Goal: Information Seeking & Learning: Learn about a topic

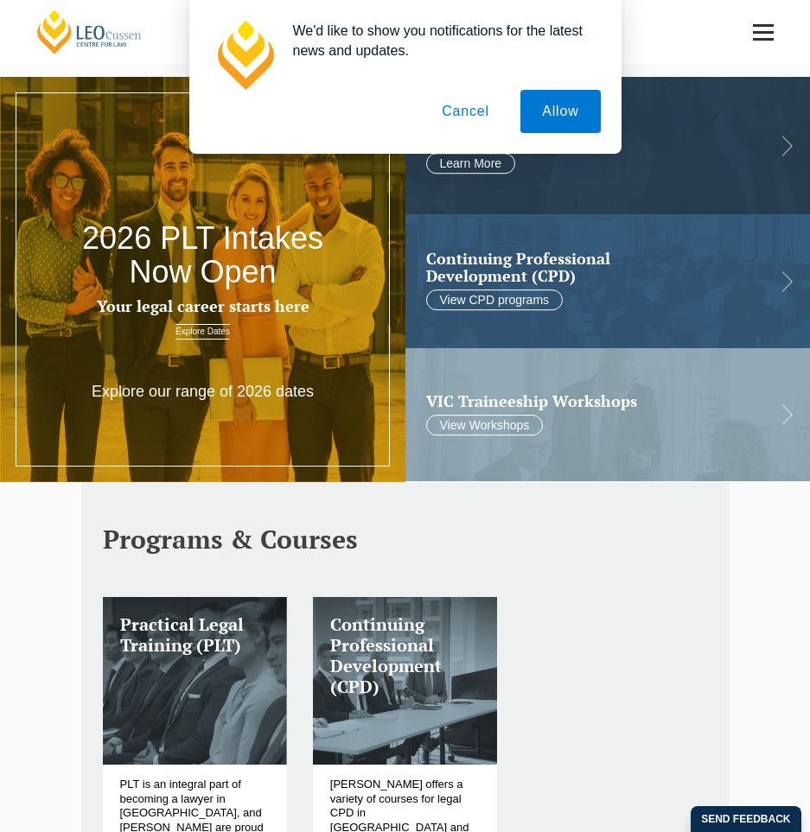
drag, startPoint x: 482, startPoint y: 116, endPoint x: 473, endPoint y: 119, distance: 10.1
click at [482, 116] on button "Cancel" at bounding box center [465, 111] width 91 height 43
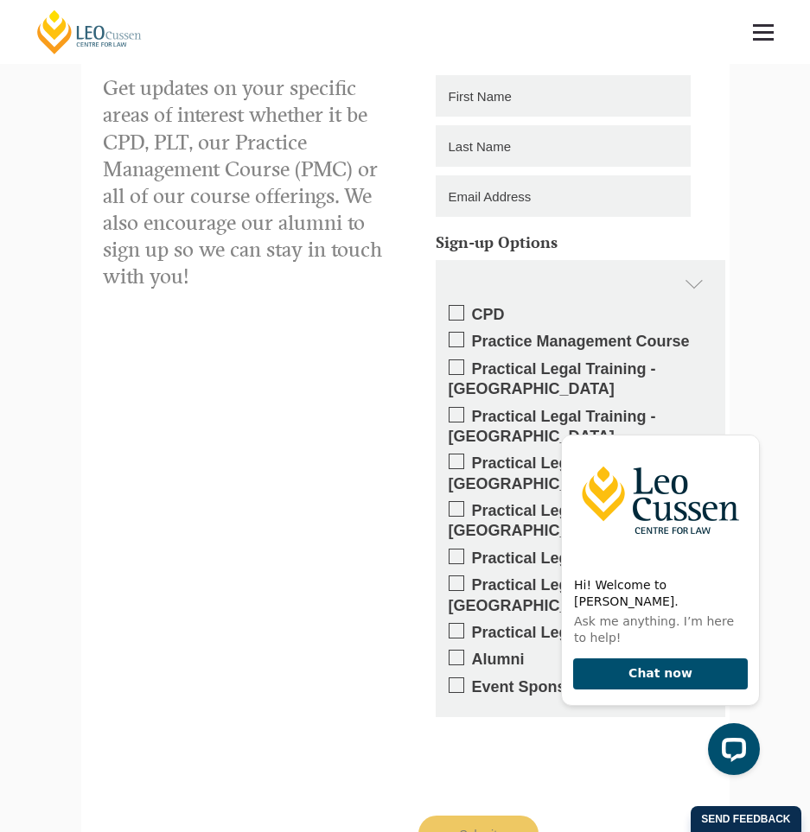
scroll to position [2614, 0]
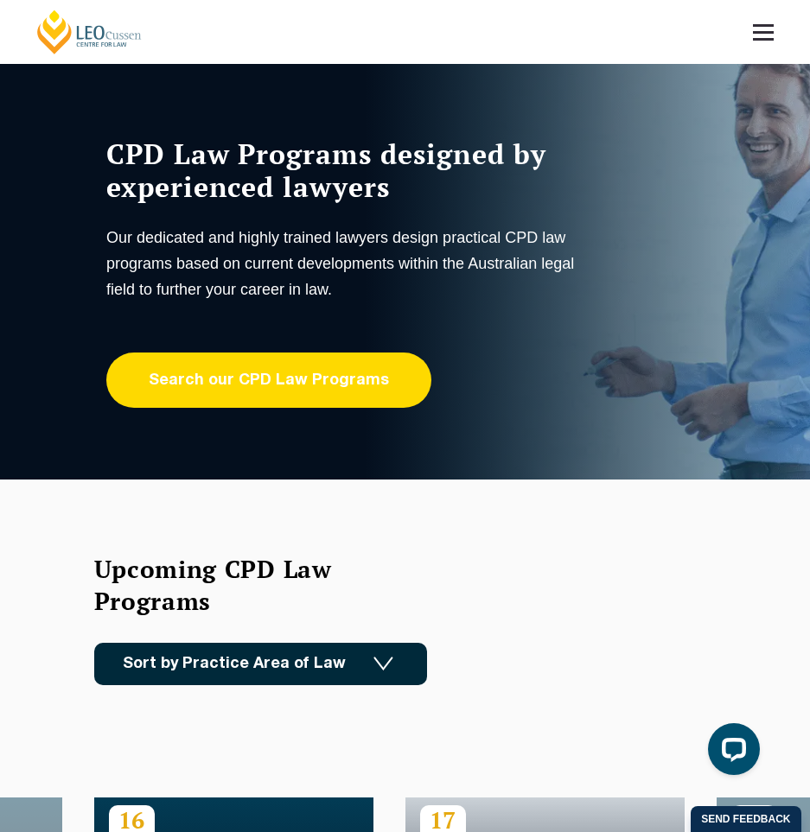
click at [336, 372] on link "Search our CPD Law Programs" at bounding box center [268, 380] width 325 height 55
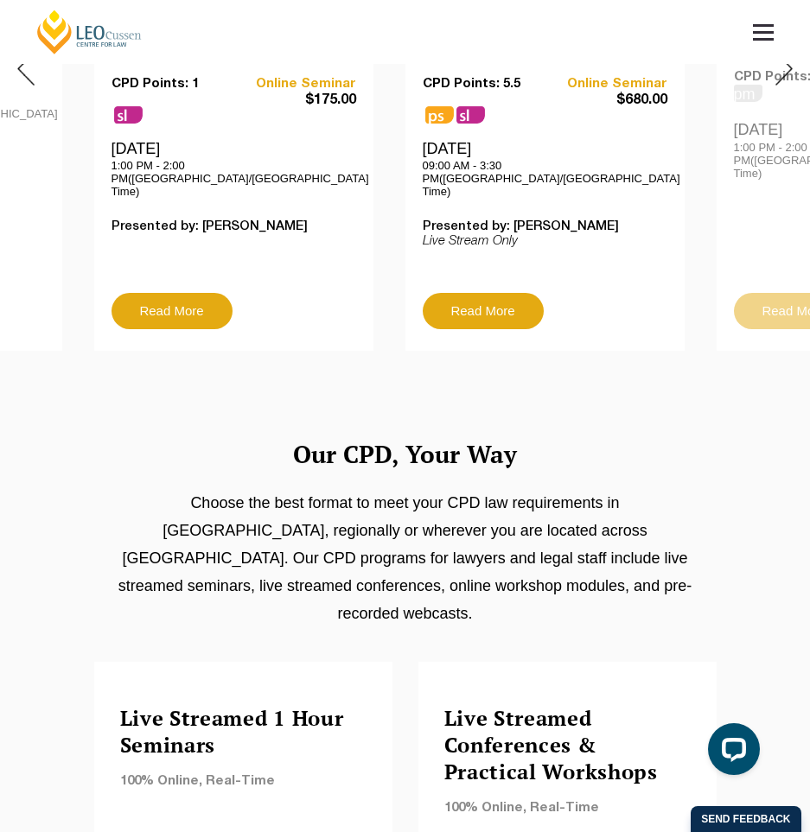
scroll to position [518, 0]
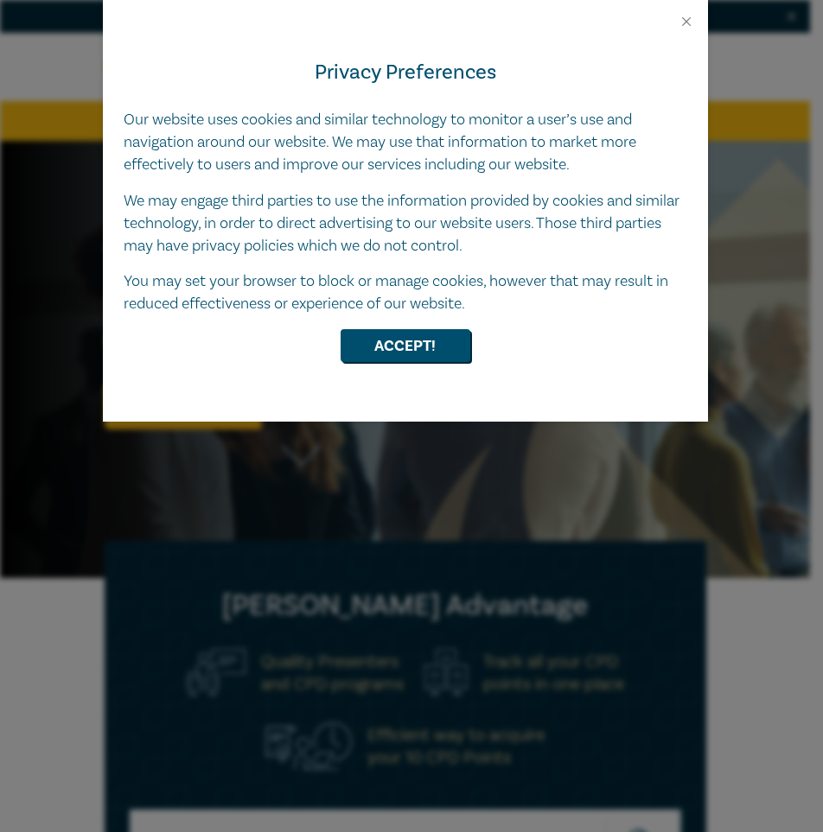
click at [694, 19] on div at bounding box center [405, 14] width 605 height 29
click at [688, 22] on button "Close" at bounding box center [686, 22] width 16 height 16
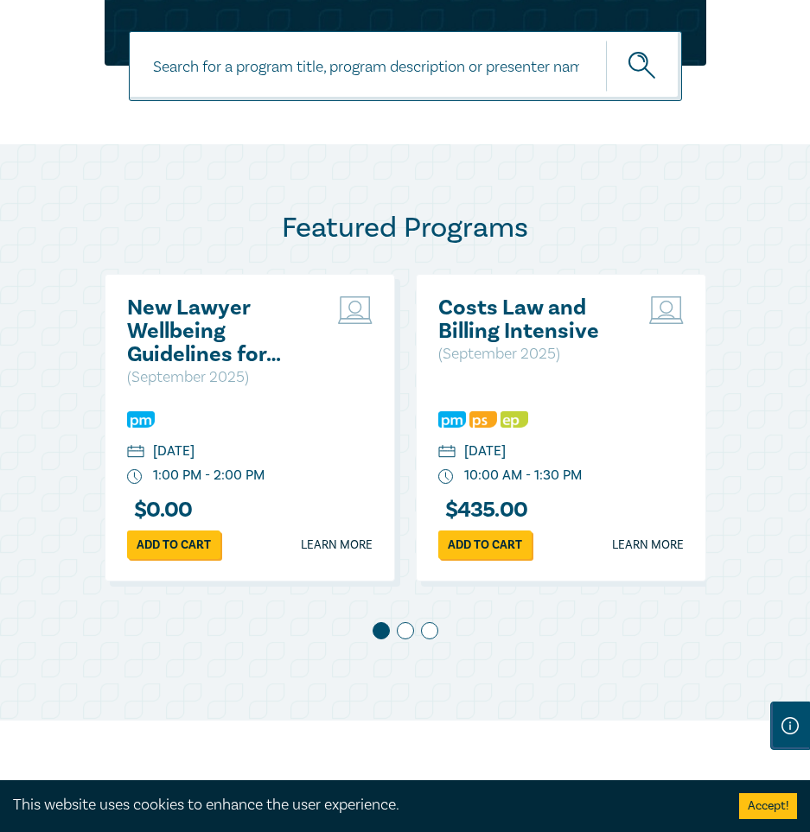
scroll to position [864, 0]
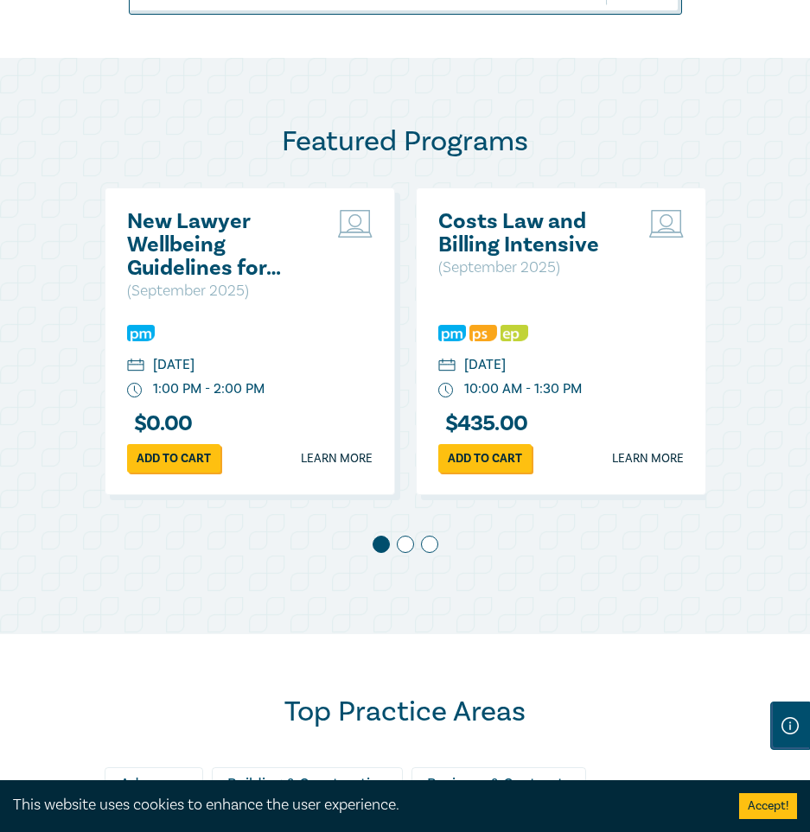
click at [407, 553] on span at bounding box center [405, 544] width 17 height 17
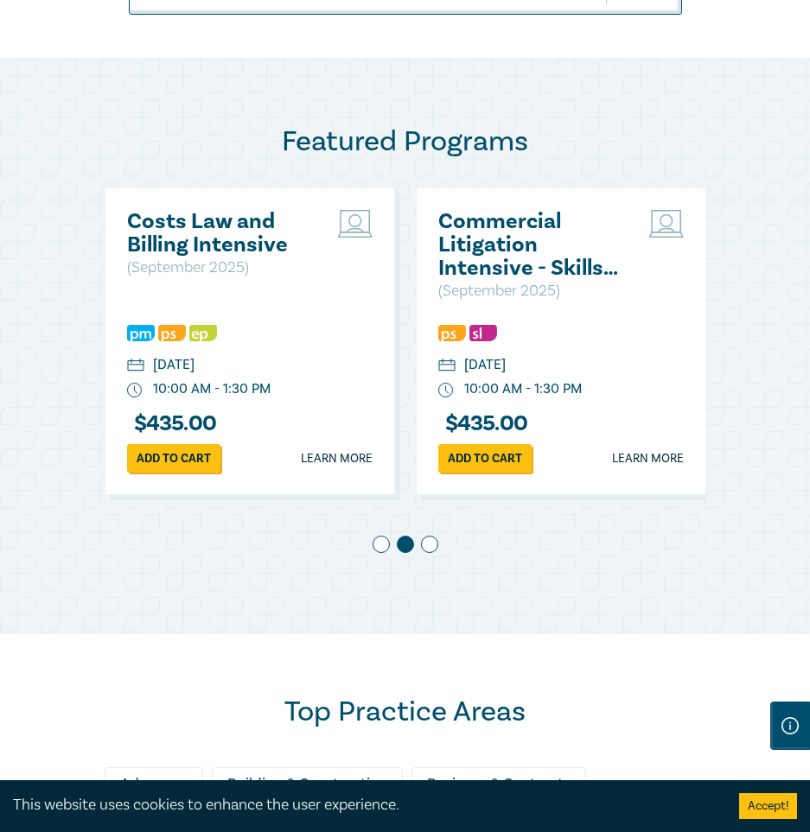
click at [423, 553] on div "New Lawyer Wellbeing Guidelines for Legal Workplaces ( September 2025 ) Wednesd…" at bounding box center [405, 377] width 601 height 380
click at [430, 553] on span at bounding box center [429, 544] width 17 height 17
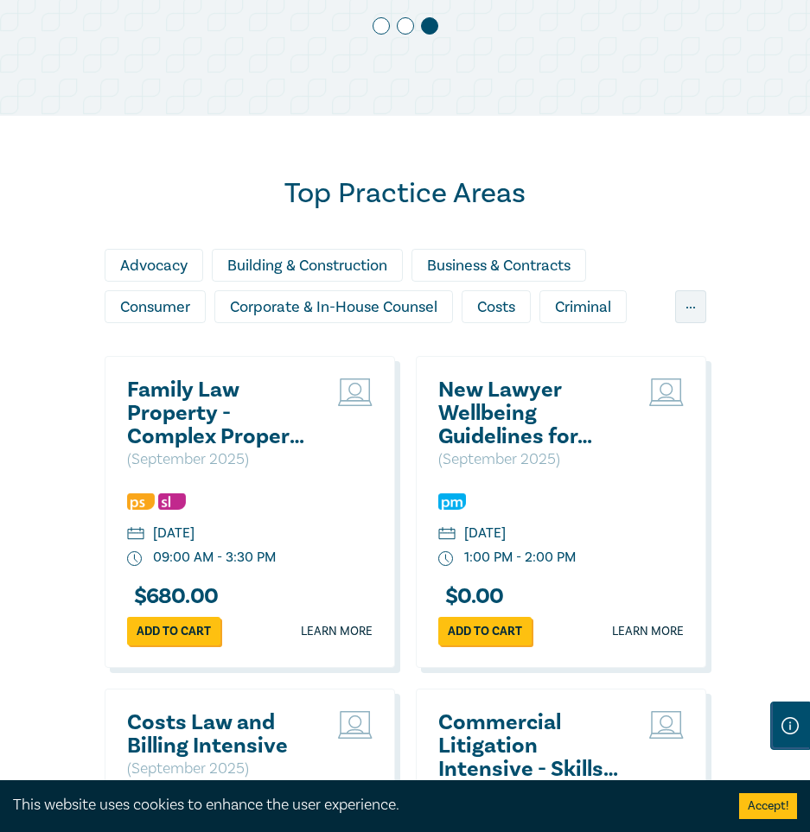
scroll to position [1555, 0]
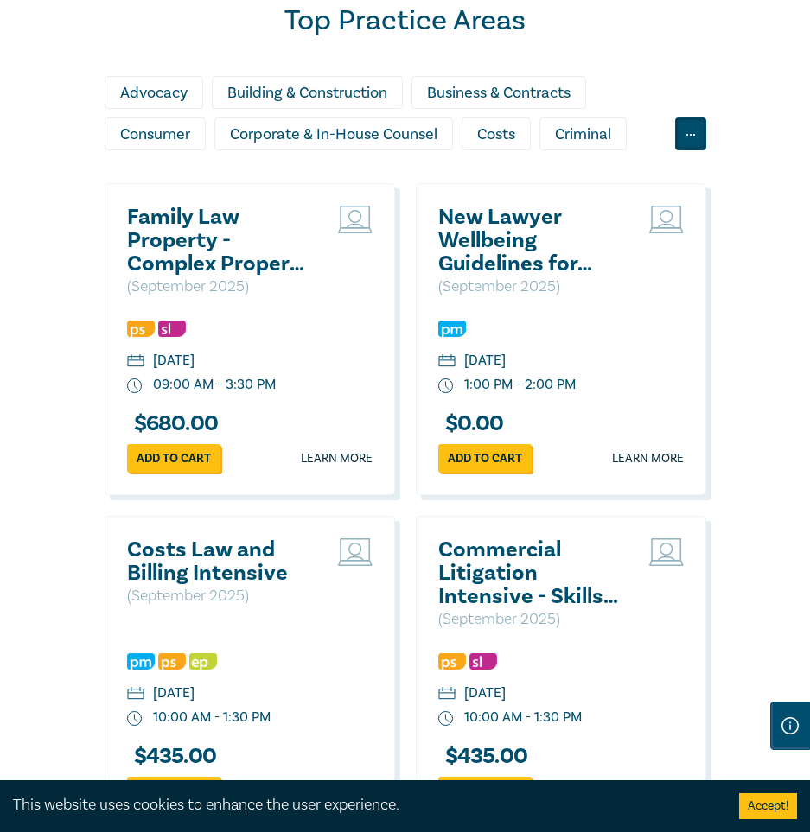
click at [688, 144] on div "..." at bounding box center [690, 134] width 31 height 33
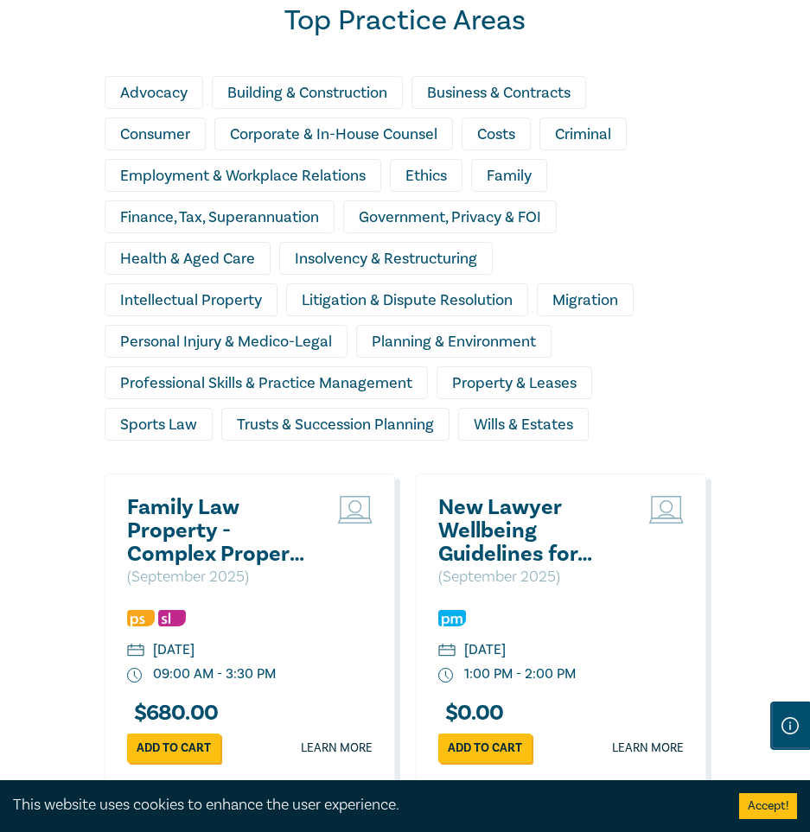
click at [437, 192] on div "Ethics" at bounding box center [426, 175] width 73 height 33
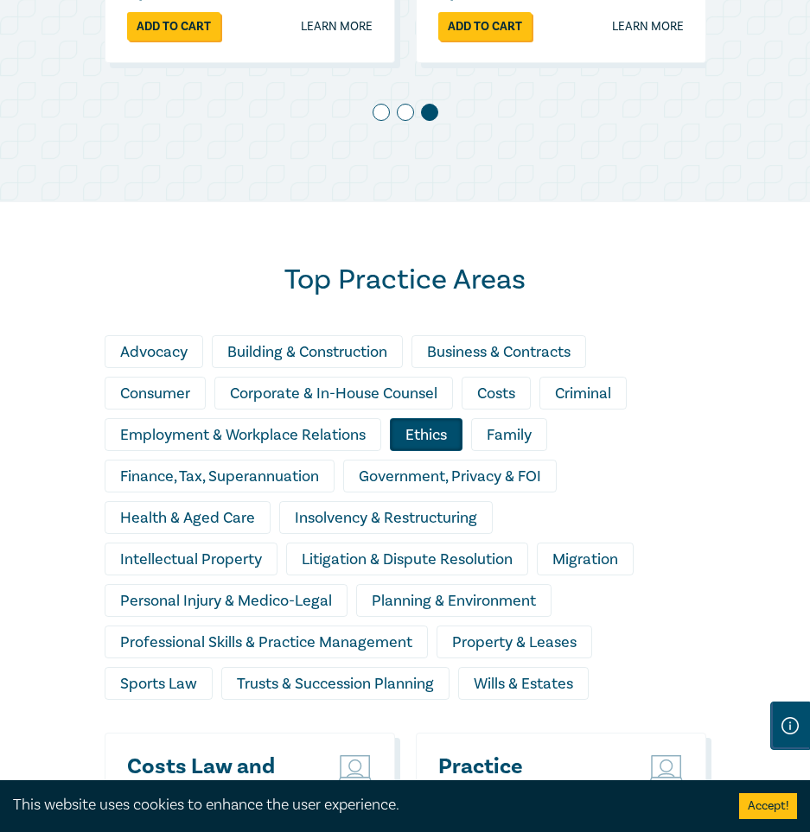
scroll to position [1469, 0]
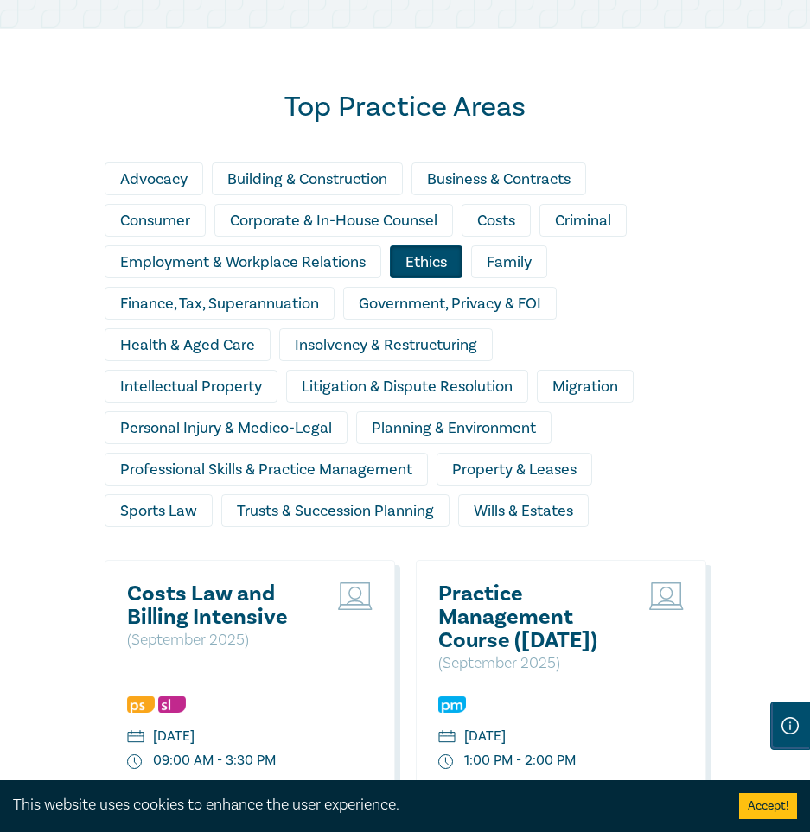
click at [443, 278] on div "Ethics" at bounding box center [426, 261] width 73 height 33
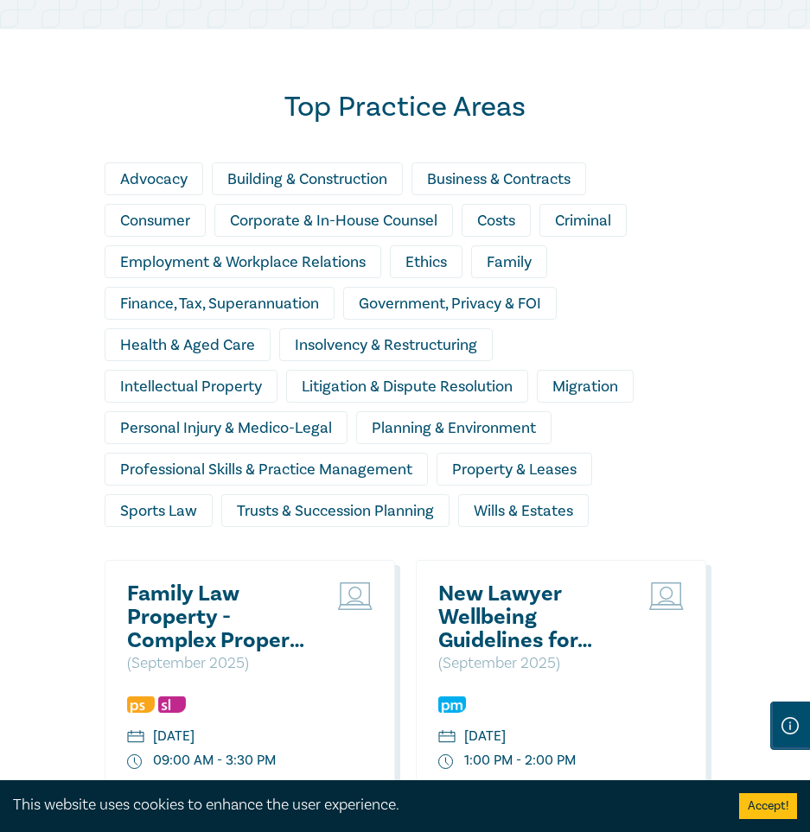
scroll to position [1555, 0]
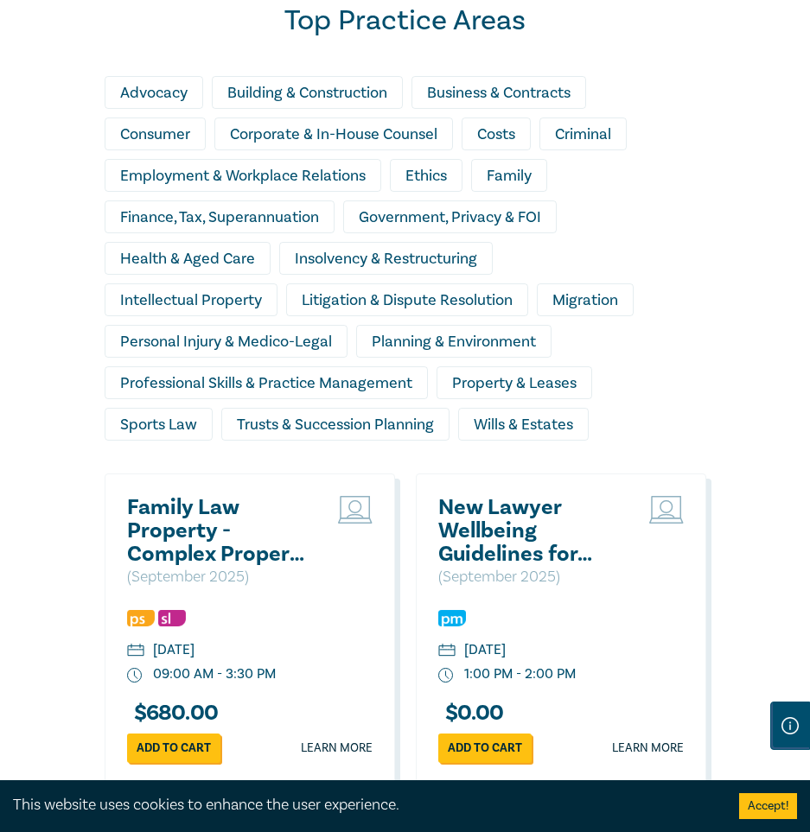
click at [477, 105] on div "Business & Contracts" at bounding box center [498, 92] width 175 height 33
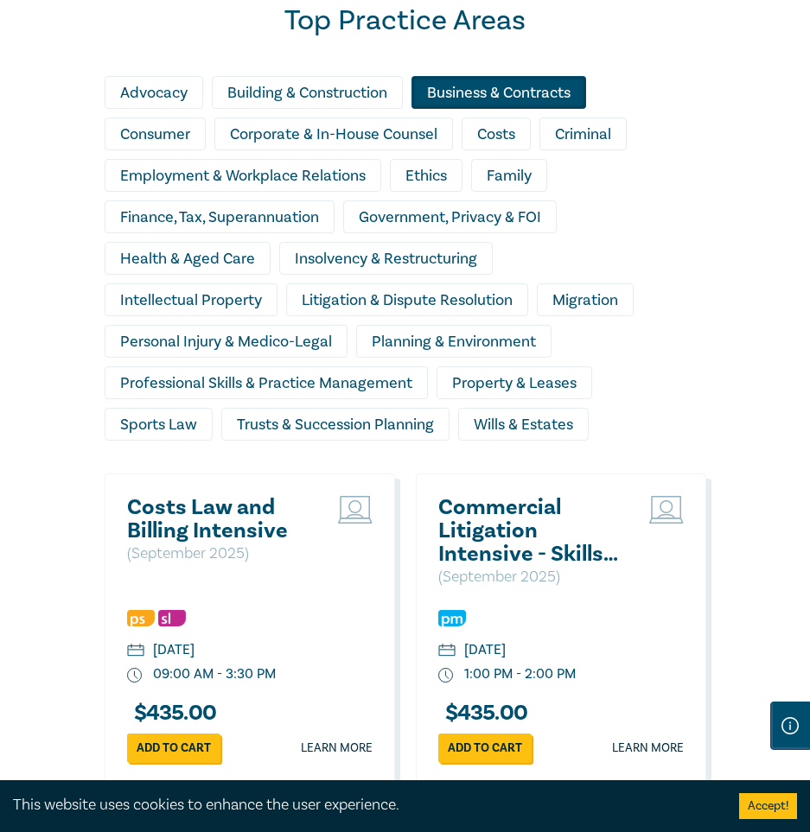
click at [485, 109] on div "Business & Contracts" at bounding box center [498, 92] width 175 height 33
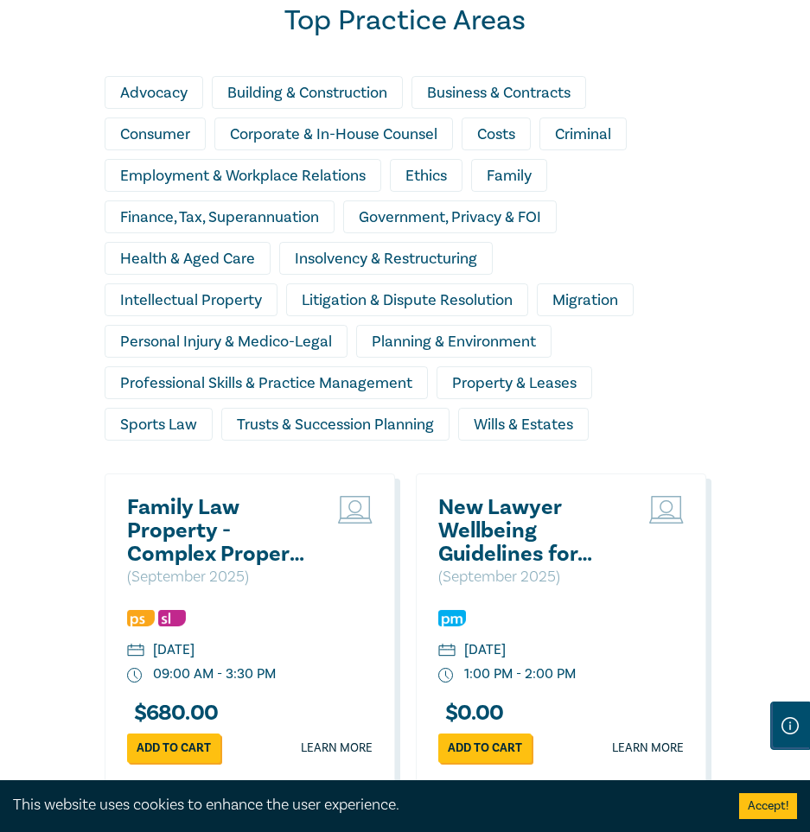
click at [485, 109] on div "Business & Contracts" at bounding box center [498, 92] width 175 height 33
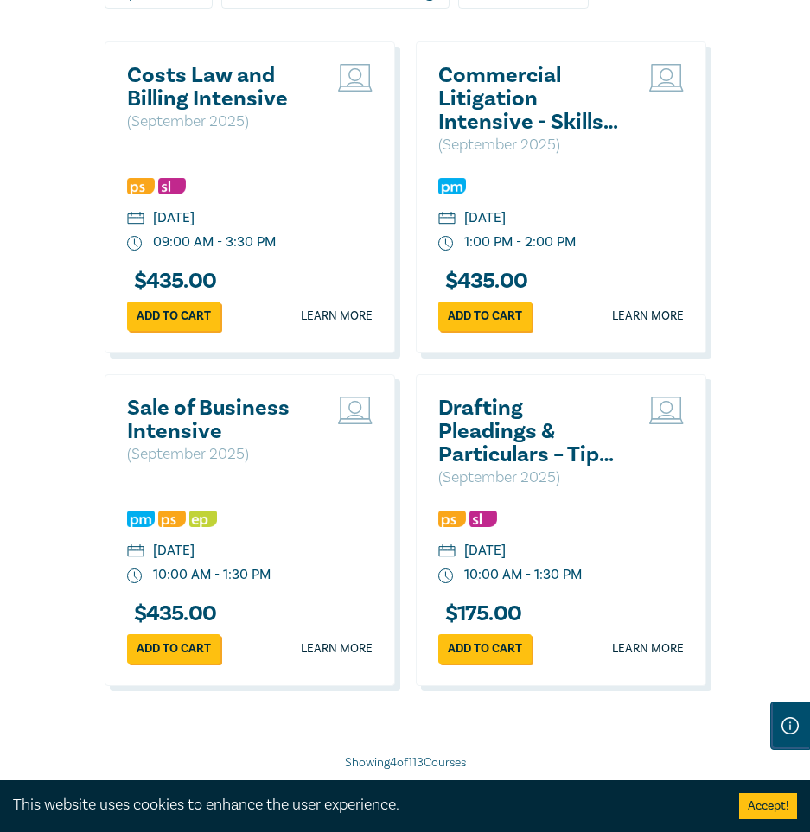
scroll to position [2074, 0]
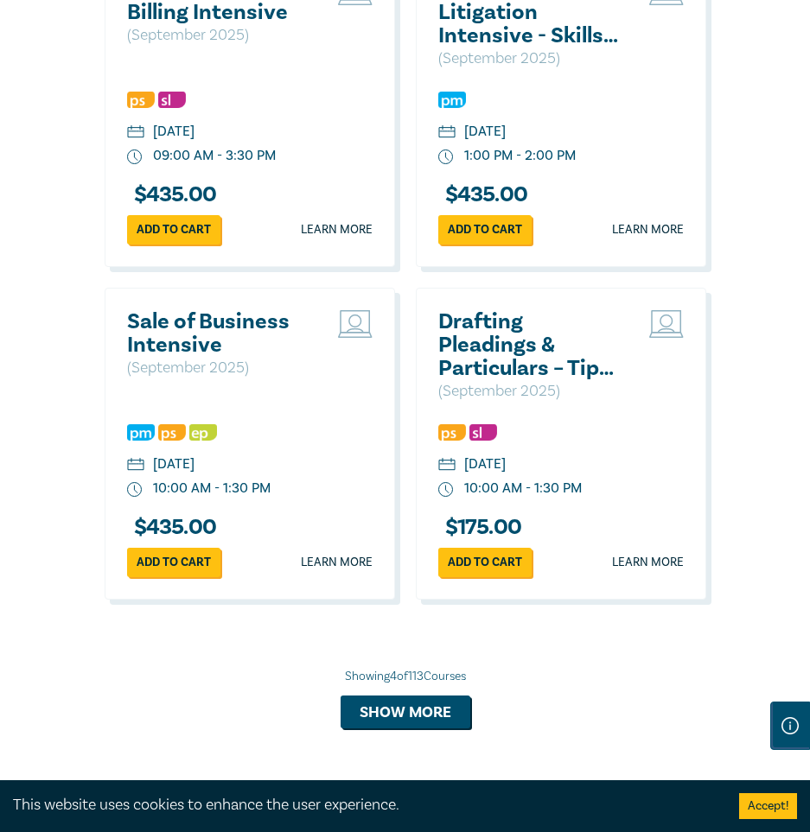
drag, startPoint x: 234, startPoint y: 390, endPoint x: 215, endPoint y: 374, distance: 24.6
click at [215, 357] on h2 "Sale of Business Intensive" at bounding box center [220, 333] width 186 height 47
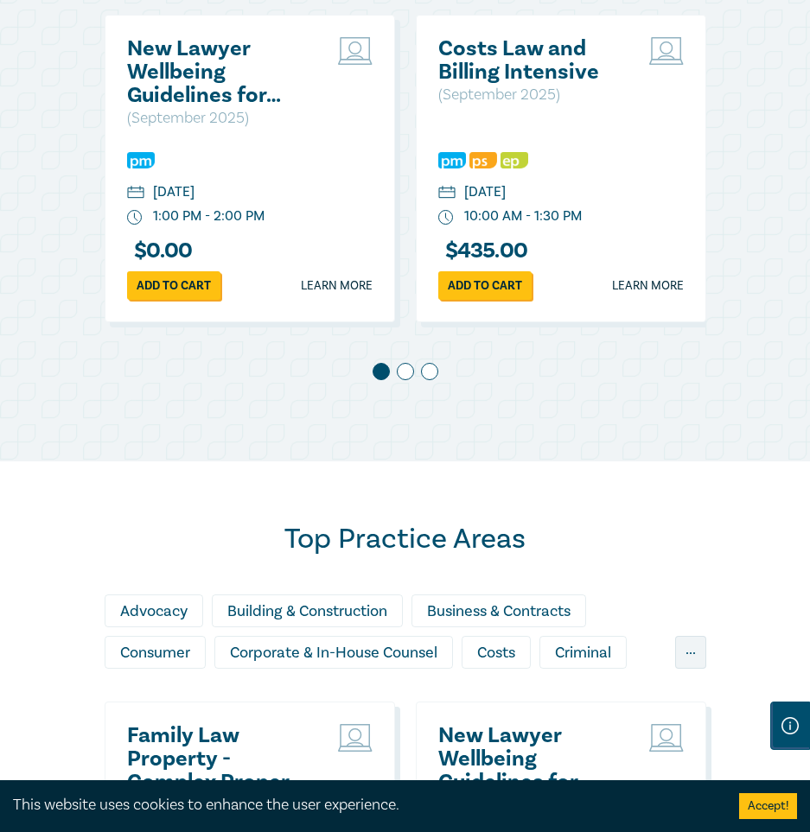
scroll to position [1469, 0]
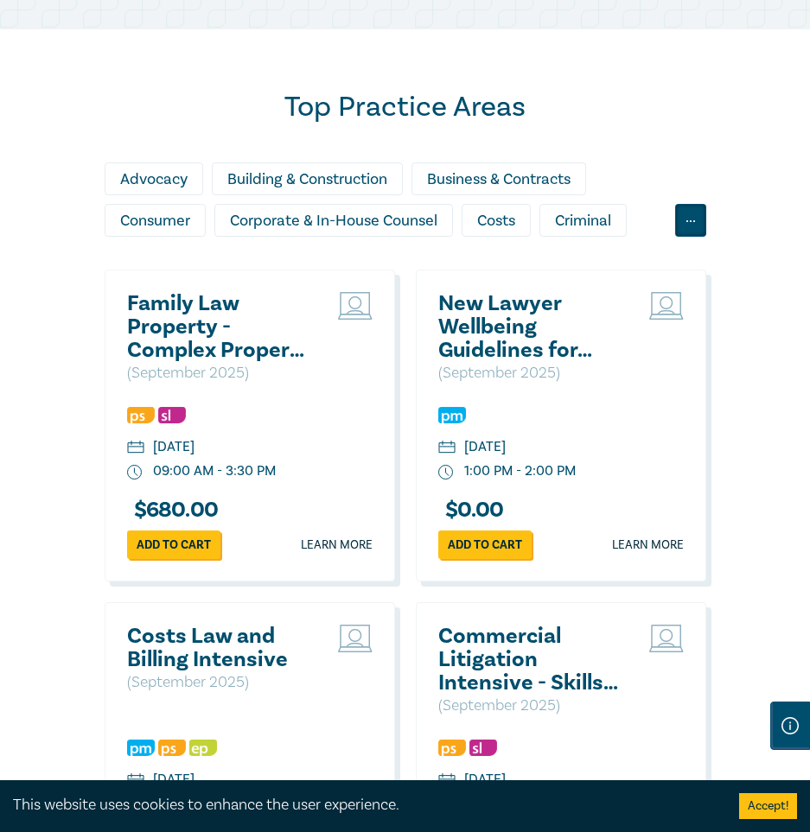
drag, startPoint x: 670, startPoint y: 237, endPoint x: 688, endPoint y: 236, distance: 17.3
click at [671, 237] on div "Advocacy Building & Construction Business & Contracts Consumer Corporate & In-H…" at bounding box center [405, 203] width 601 height 83
click at [688, 236] on div "..." at bounding box center [690, 220] width 31 height 33
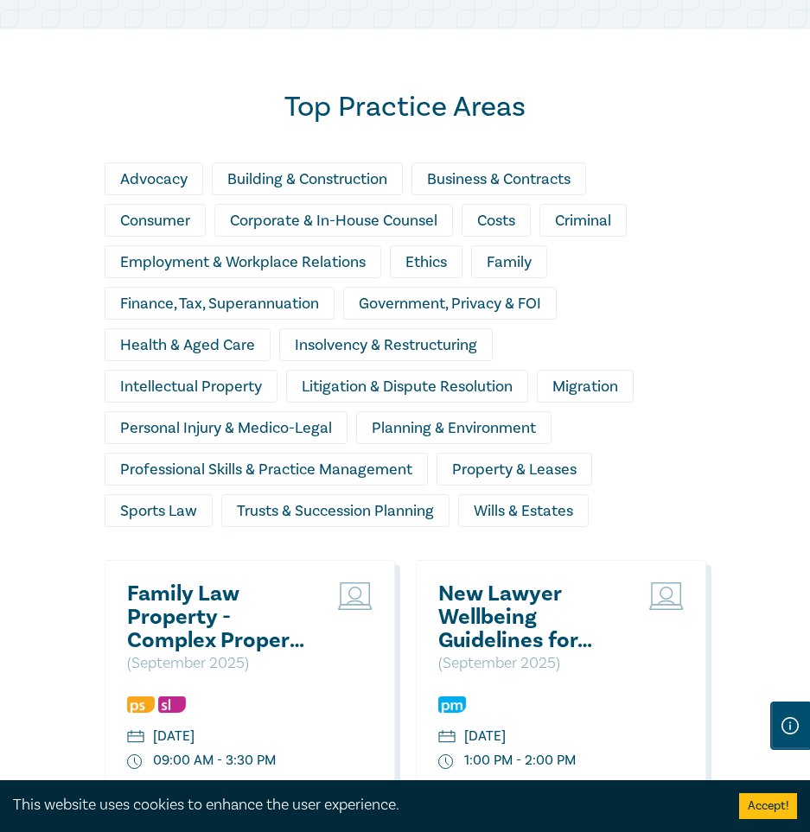
click at [296, 485] on div "Professional Skills & Practice Management" at bounding box center [266, 469] width 323 height 33
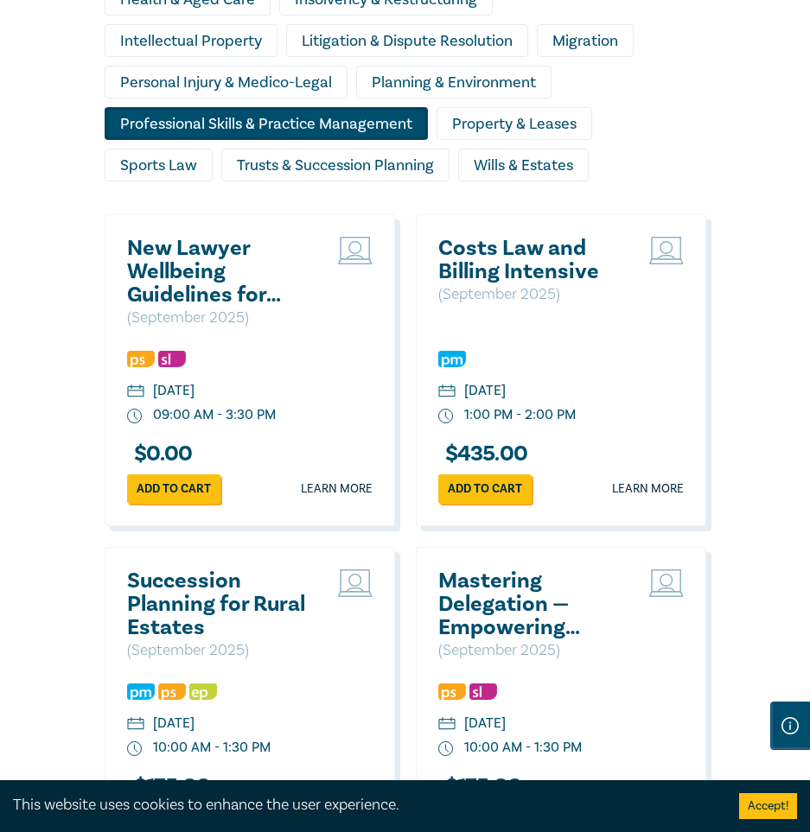
scroll to position [1555, 0]
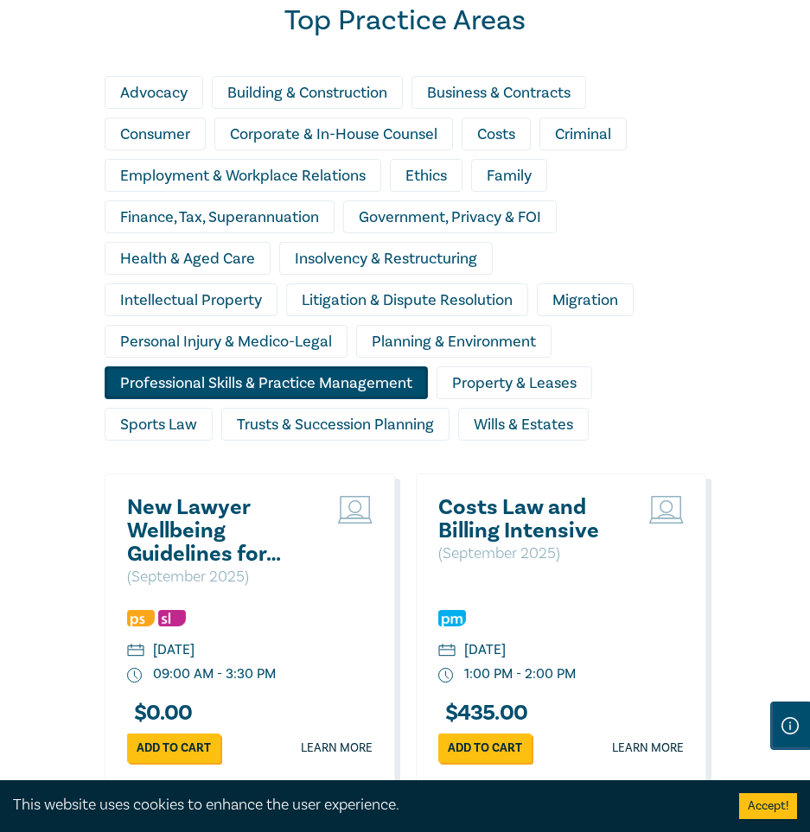
click at [191, 150] on div "Consumer" at bounding box center [155, 134] width 101 height 33
click at [296, 393] on div "Professional Skills & Practice Management" at bounding box center [266, 382] width 323 height 33
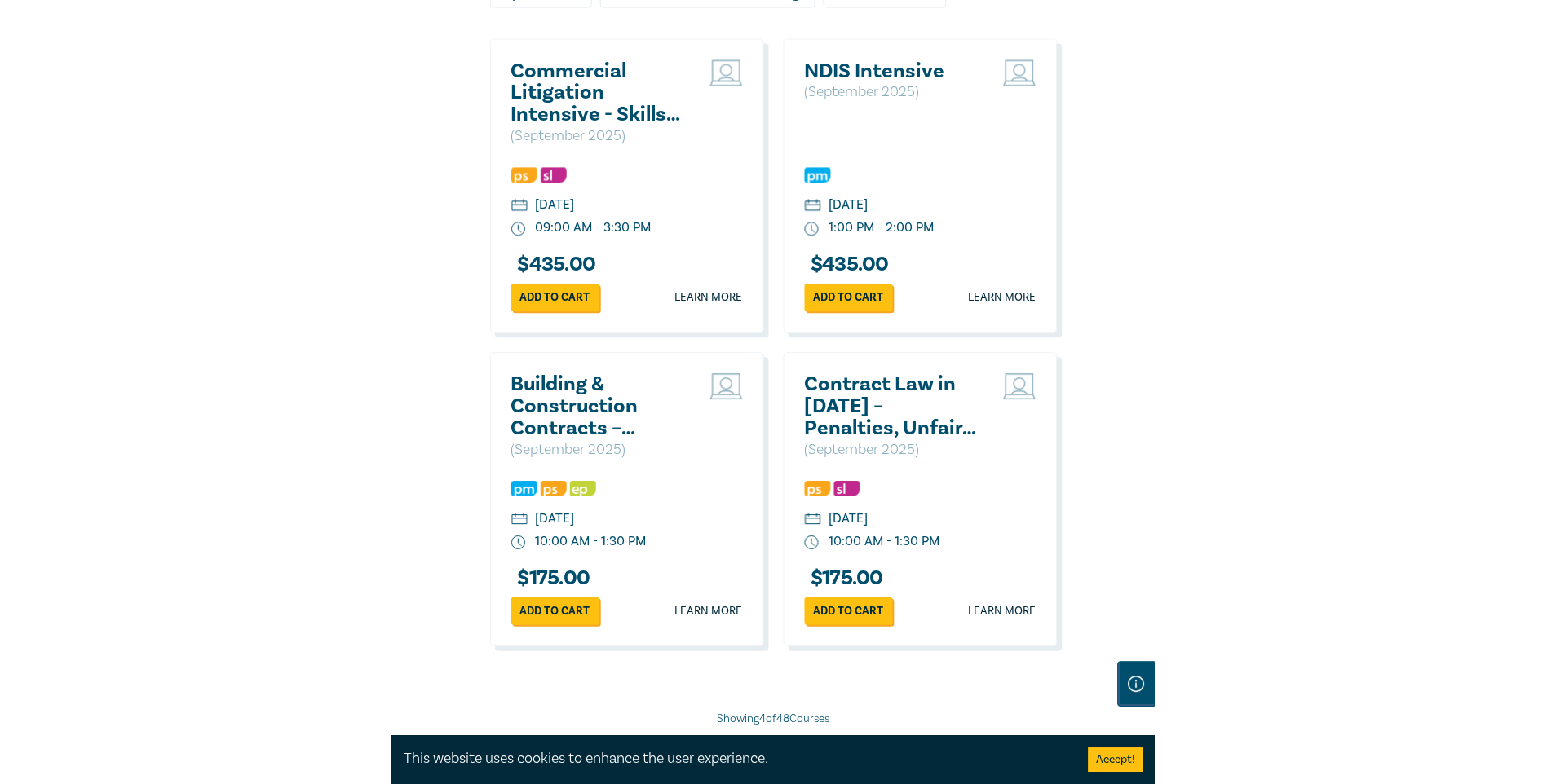
scroll to position [1957, 0]
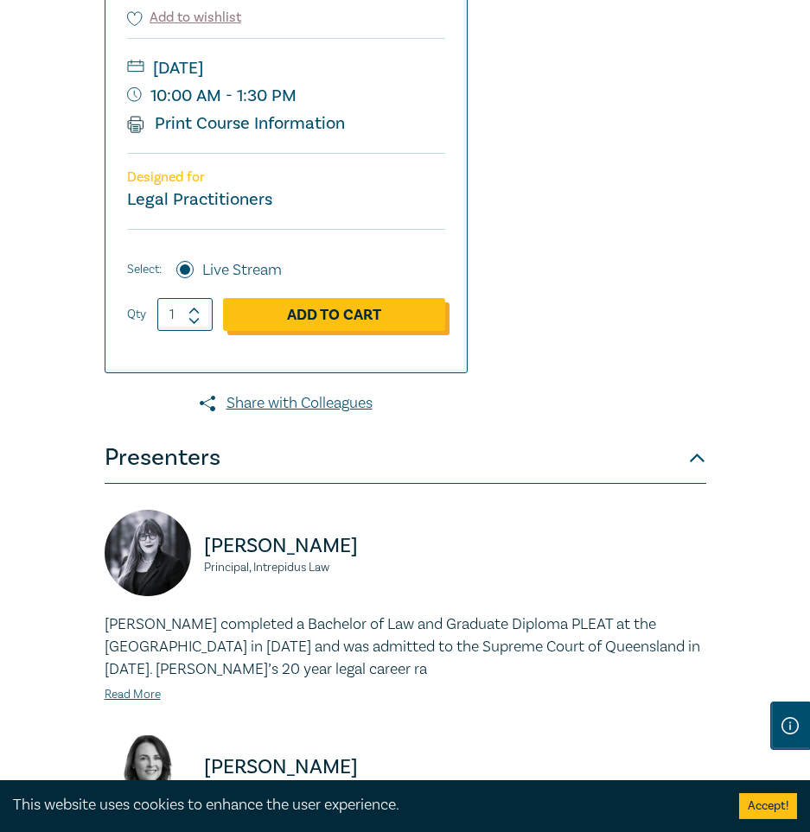
scroll to position [778, 0]
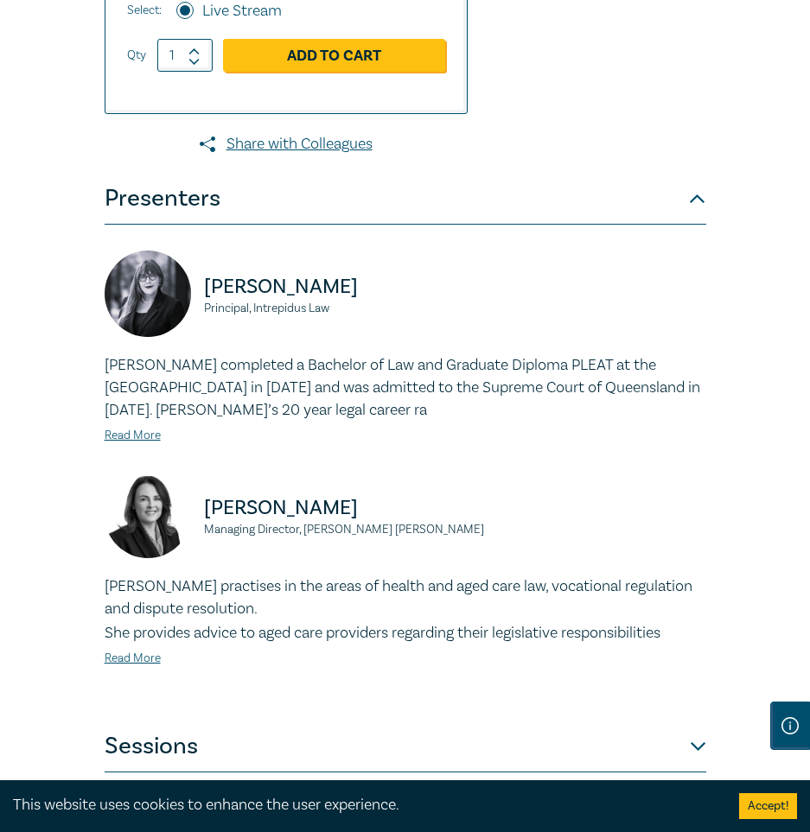
click at [588, 225] on button "Presenters" at bounding box center [405, 199] width 601 height 52
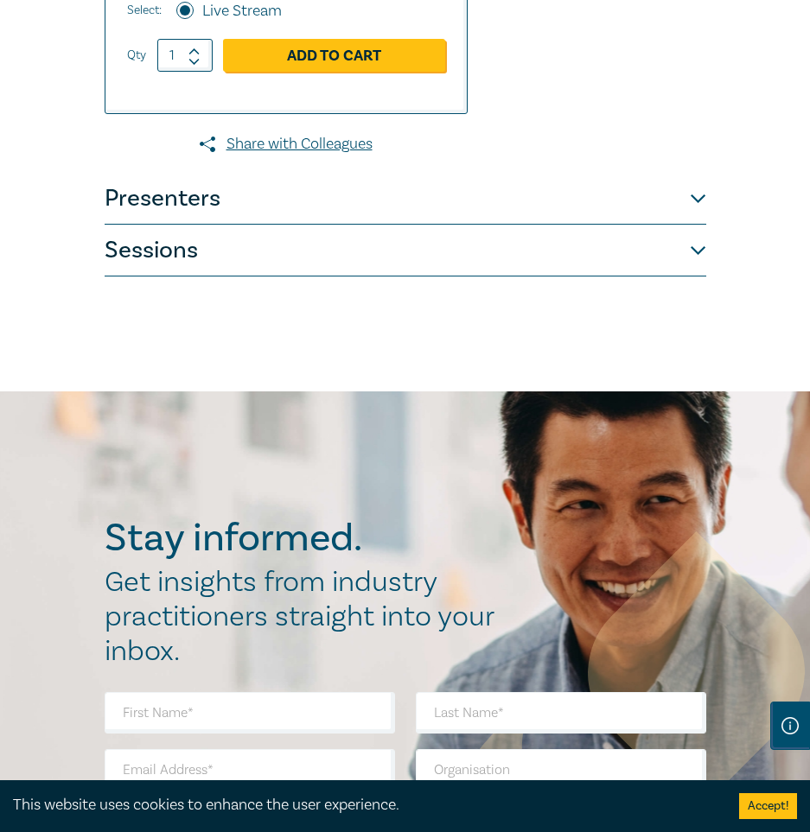
click at [614, 273] on button "Sessions" at bounding box center [405, 251] width 601 height 52
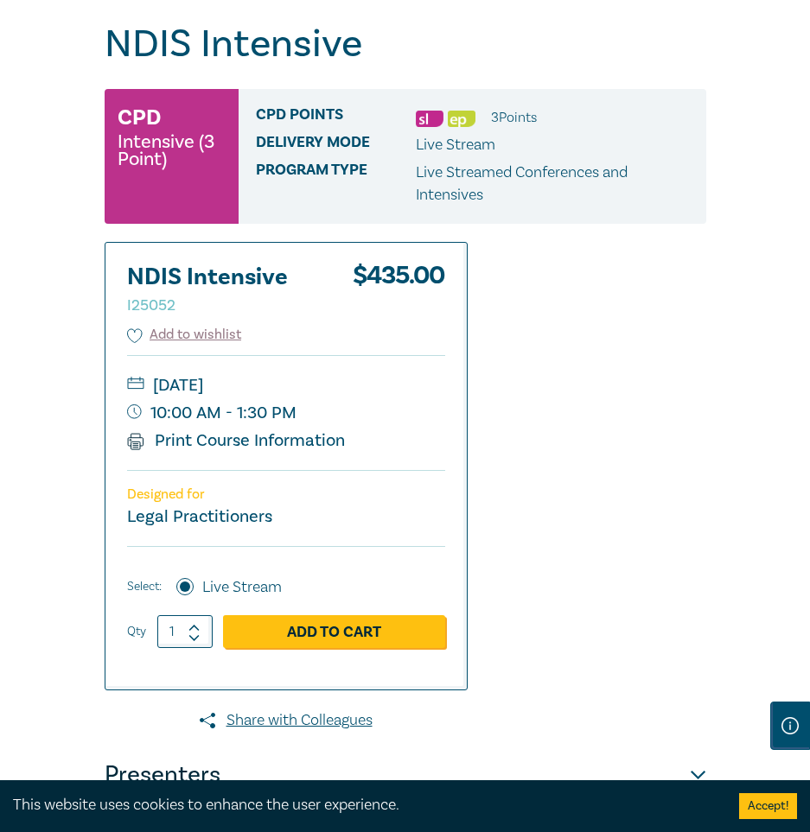
scroll to position [29, 0]
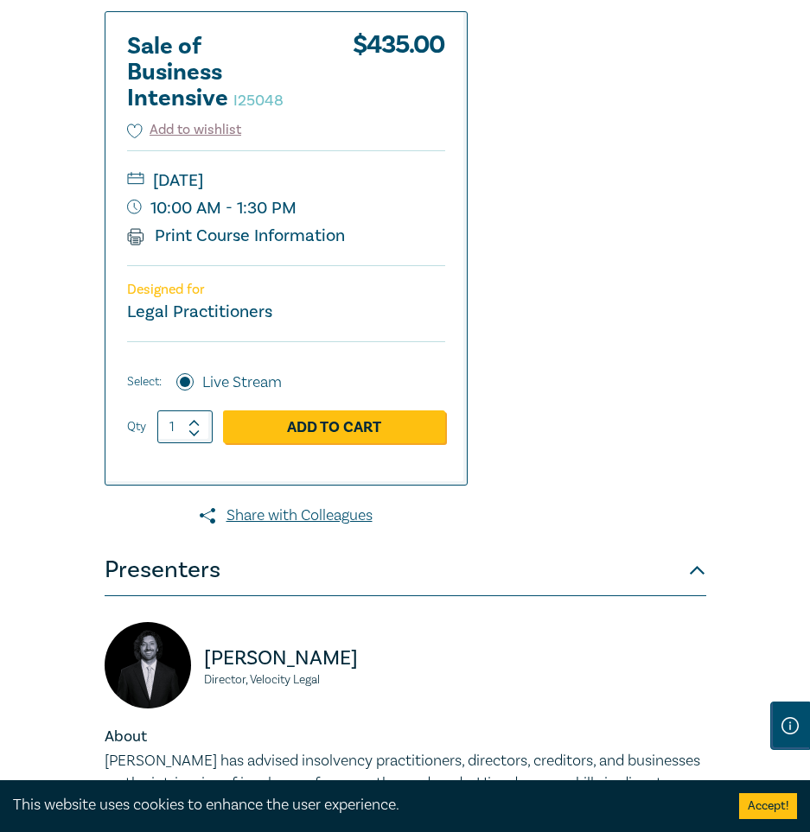
scroll to position [605, 0]
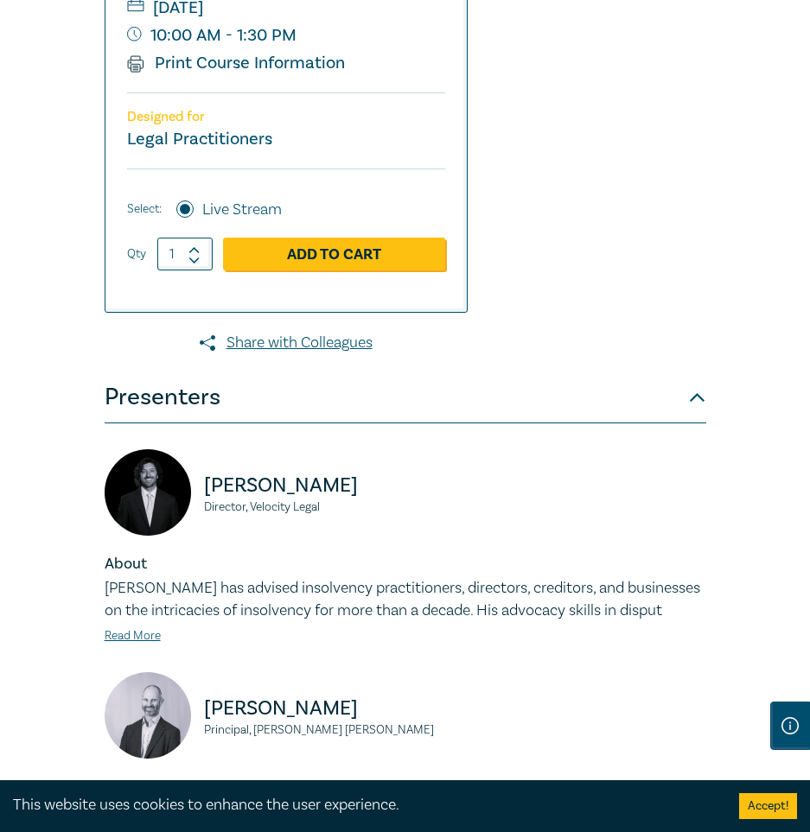
click at [297, 422] on button "Presenters" at bounding box center [405, 398] width 601 height 52
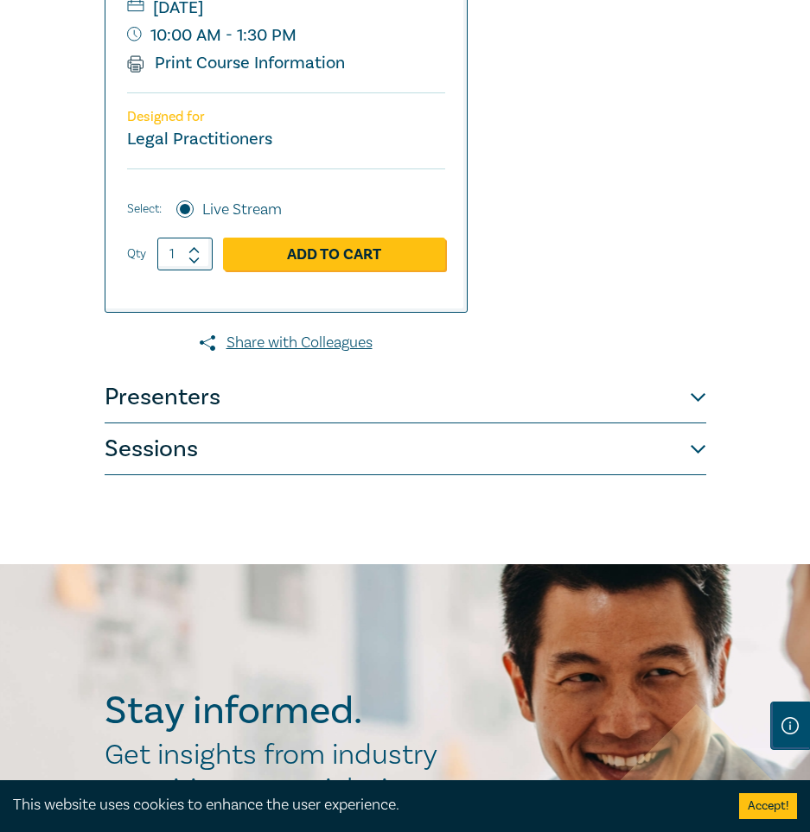
click at [276, 471] on button "Sessions" at bounding box center [405, 449] width 601 height 52
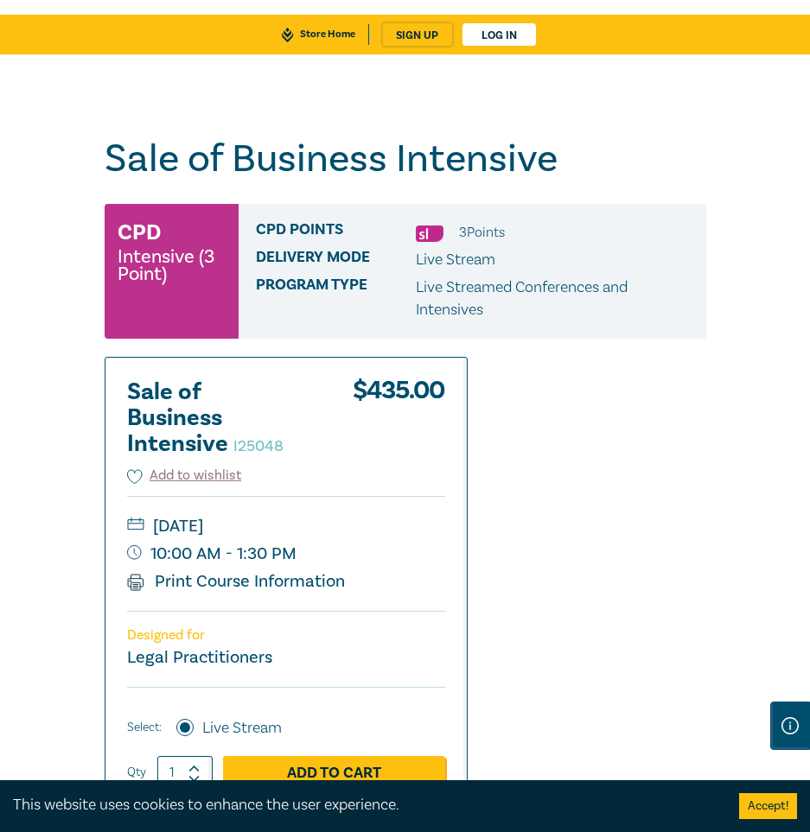
scroll to position [0, 0]
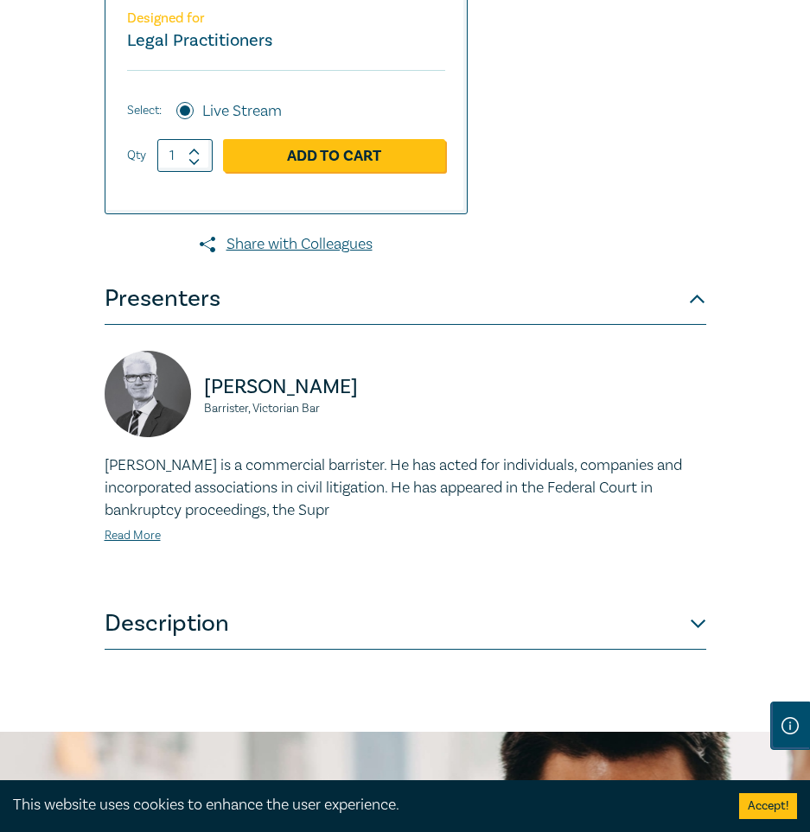
scroll to position [864, 0]
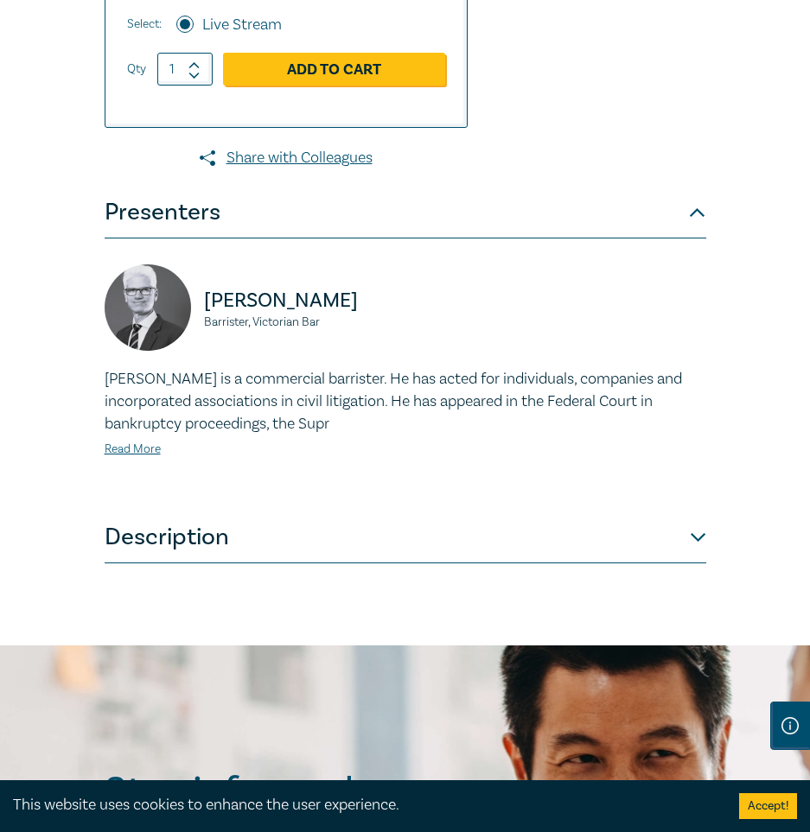
click at [418, 233] on button "Presenters" at bounding box center [405, 213] width 601 height 52
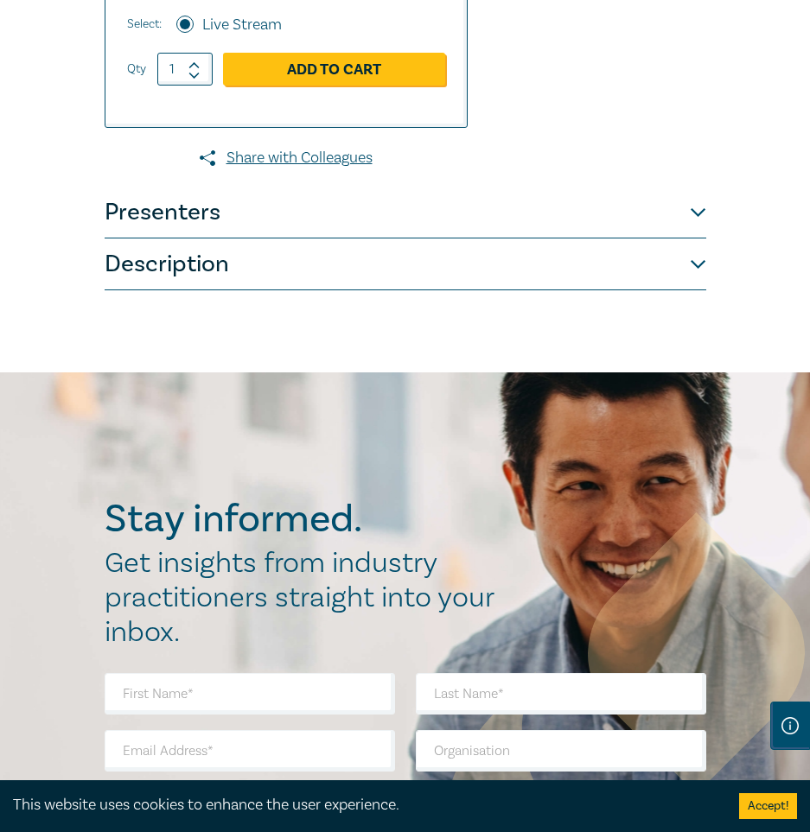
click at [388, 283] on button "Description" at bounding box center [405, 264] width 601 height 52
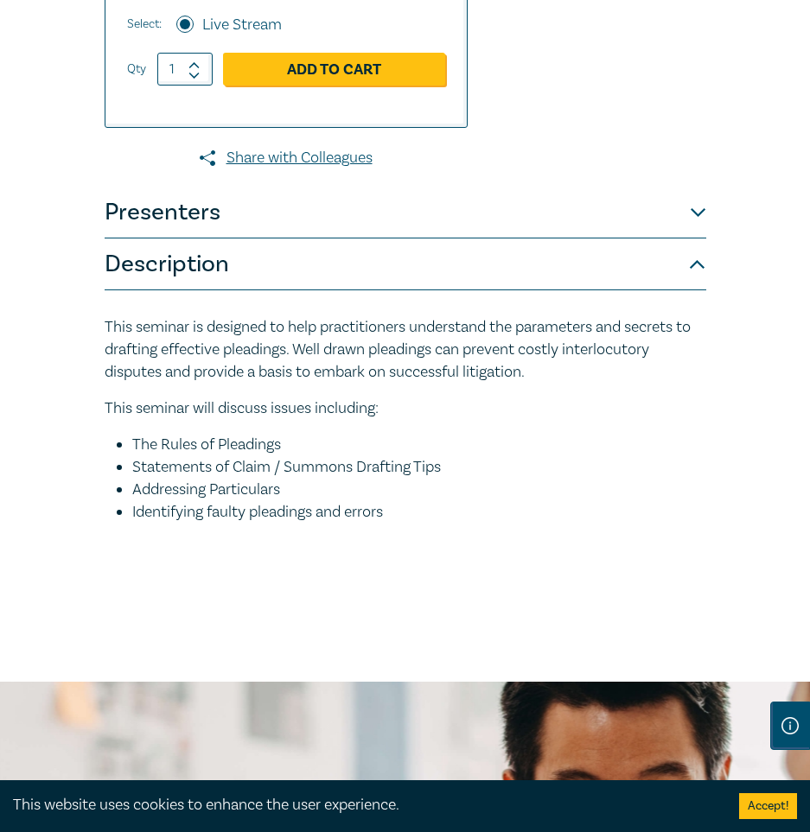
scroll to position [950, 0]
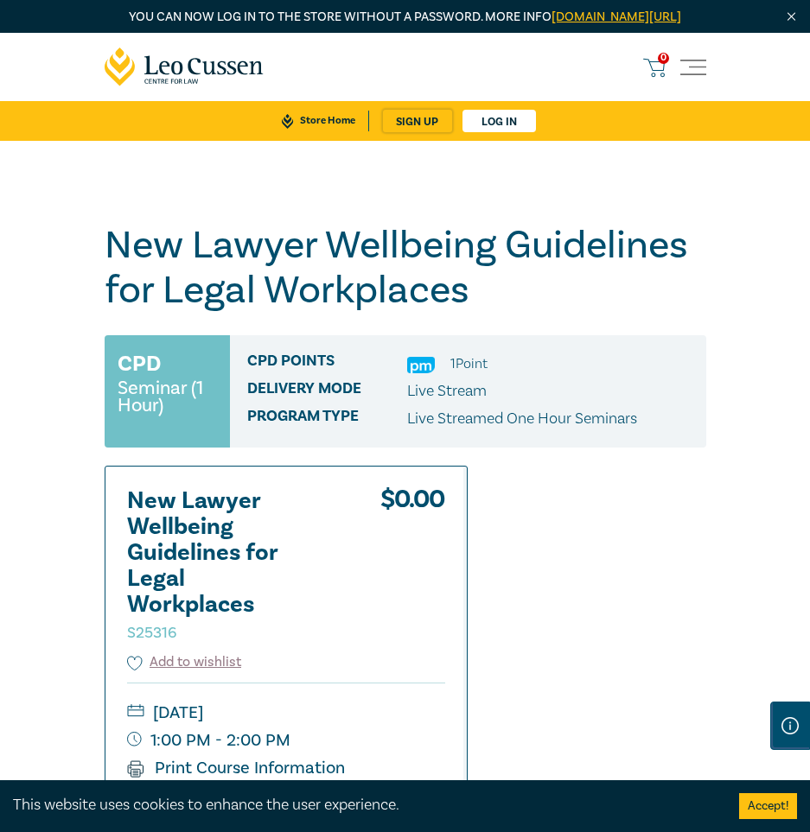
scroll to position [86, 0]
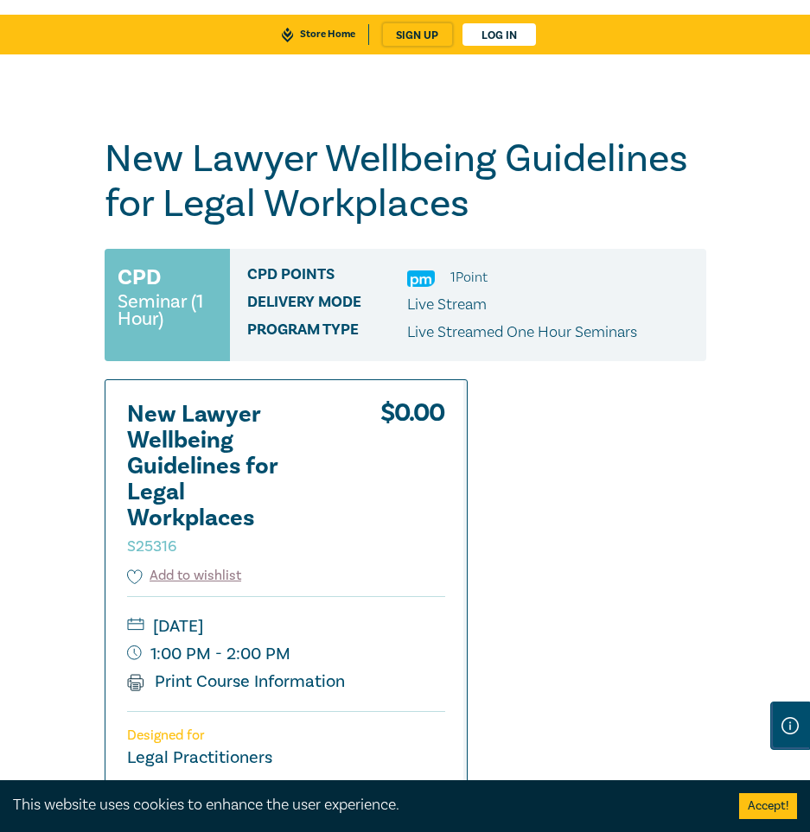
click at [758, 798] on button "Accept!" at bounding box center [768, 806] width 58 height 26
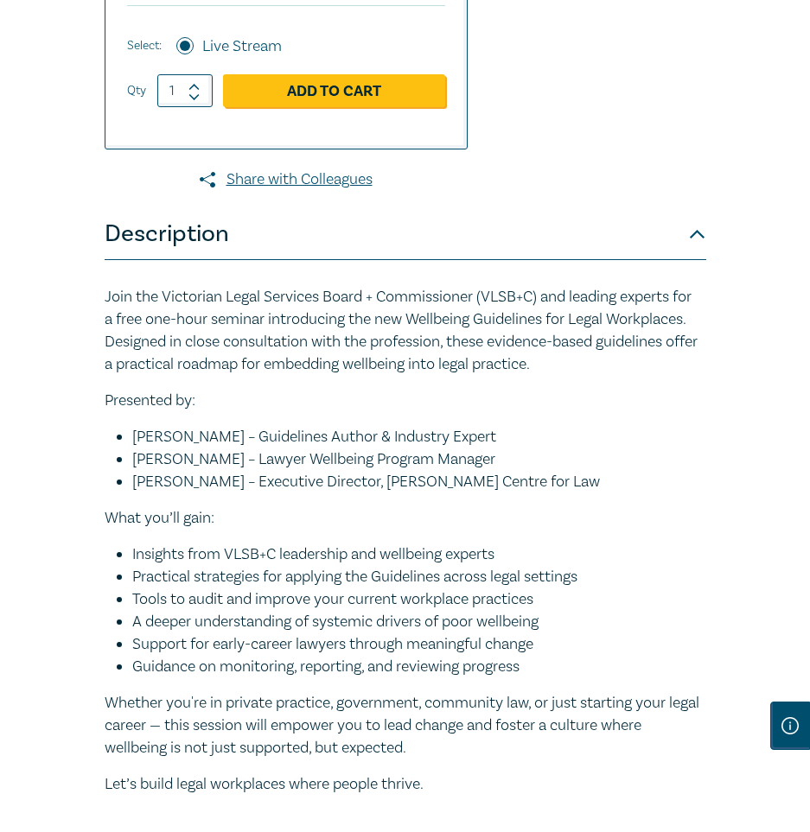
scroll to position [955, 0]
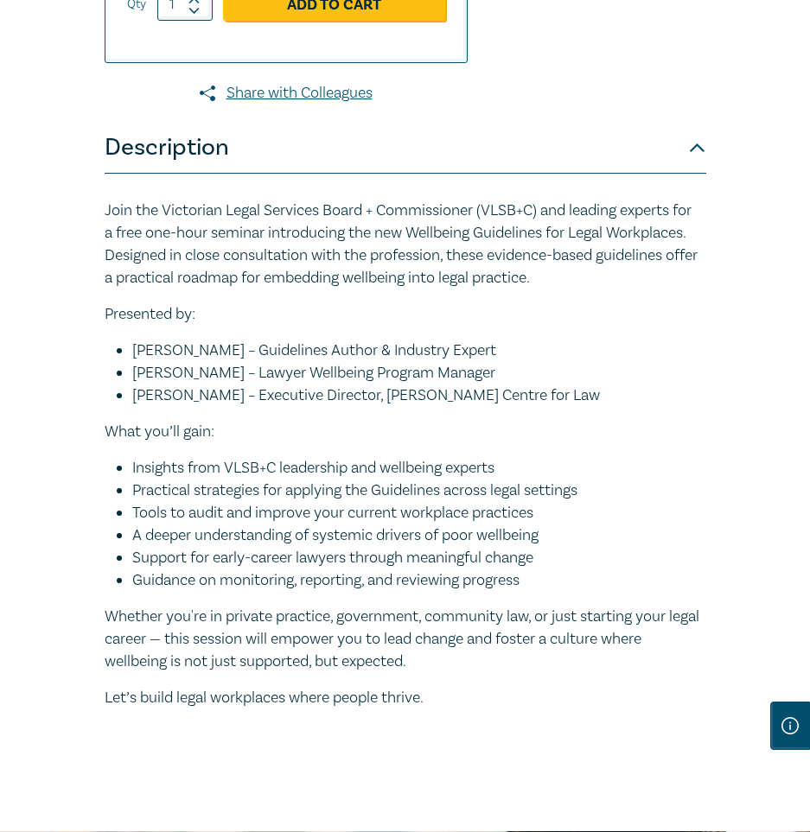
click at [232, 173] on button "Description" at bounding box center [405, 148] width 601 height 52
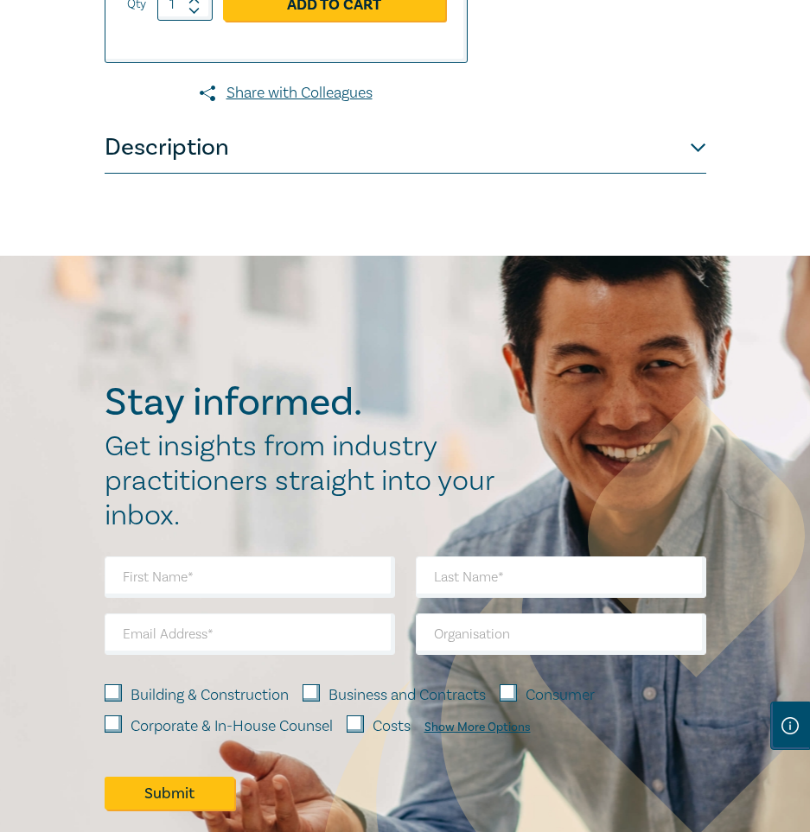
click at [270, 174] on button "Description" at bounding box center [405, 148] width 601 height 52
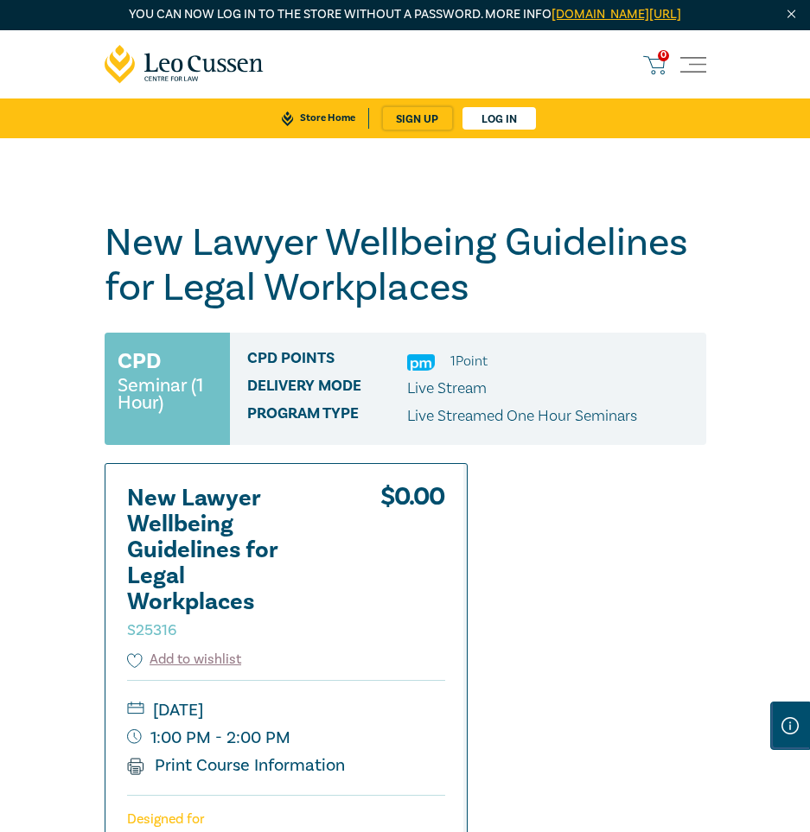
scroll to position [0, 0]
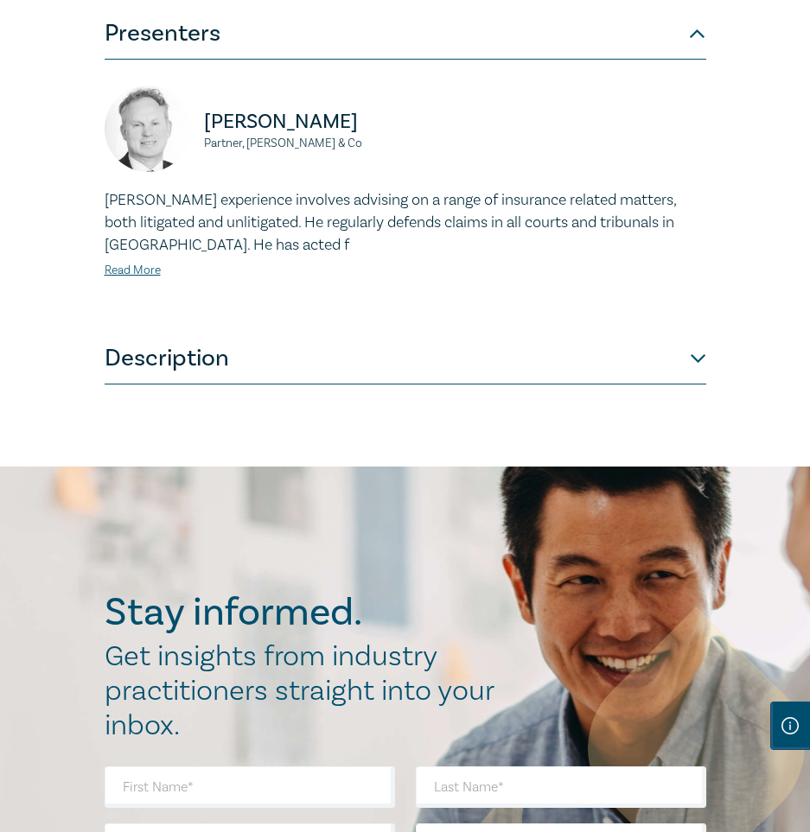
scroll to position [1053, 0]
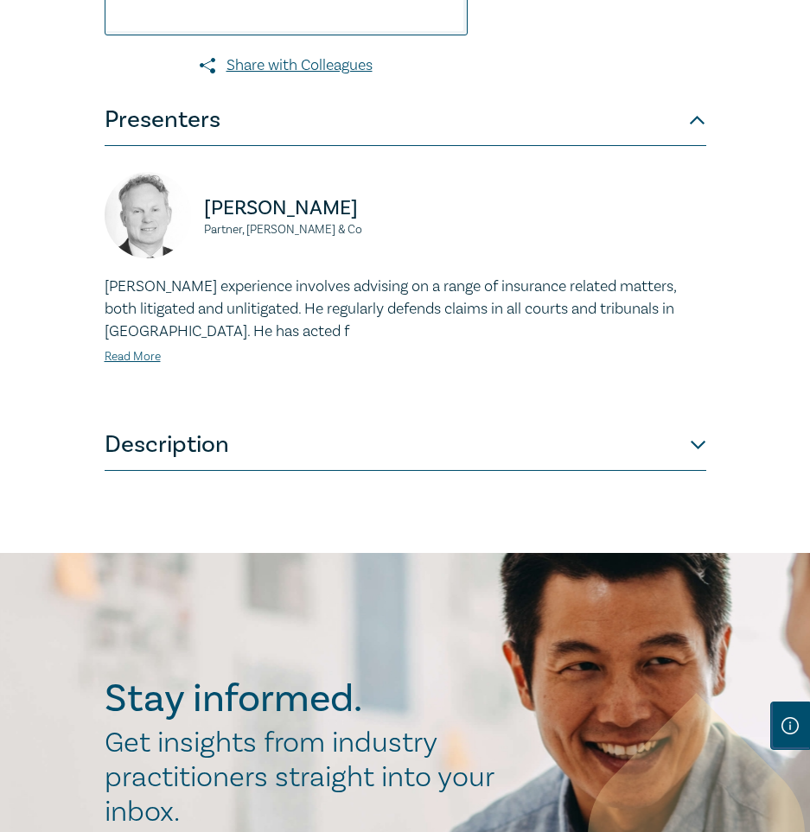
click at [345, 455] on button "Description" at bounding box center [405, 445] width 601 height 52
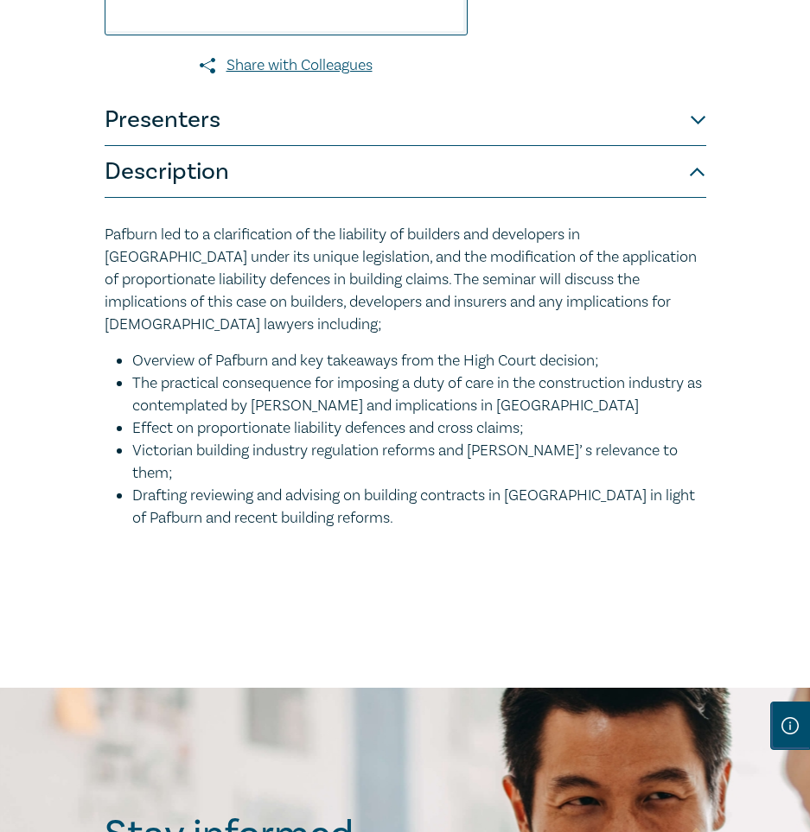
scroll to position [1140, 0]
